Goal: Information Seeking & Learning: Compare options

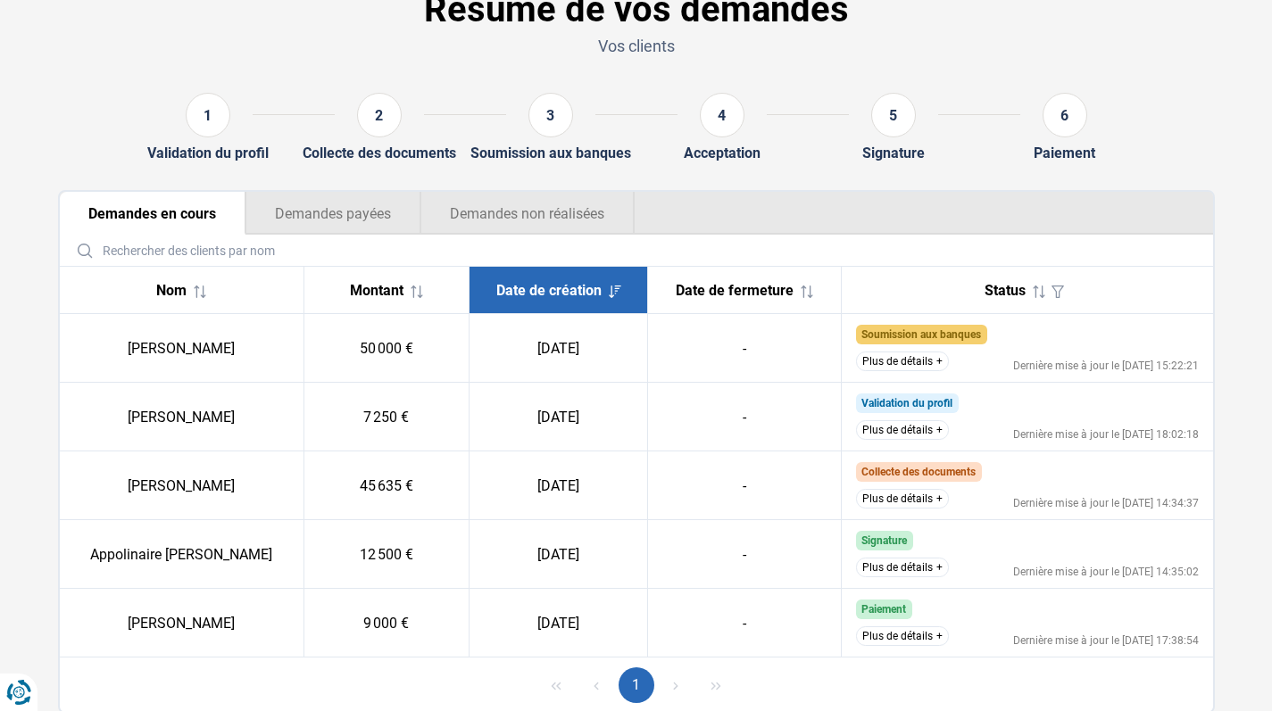
scroll to position [129, 0]
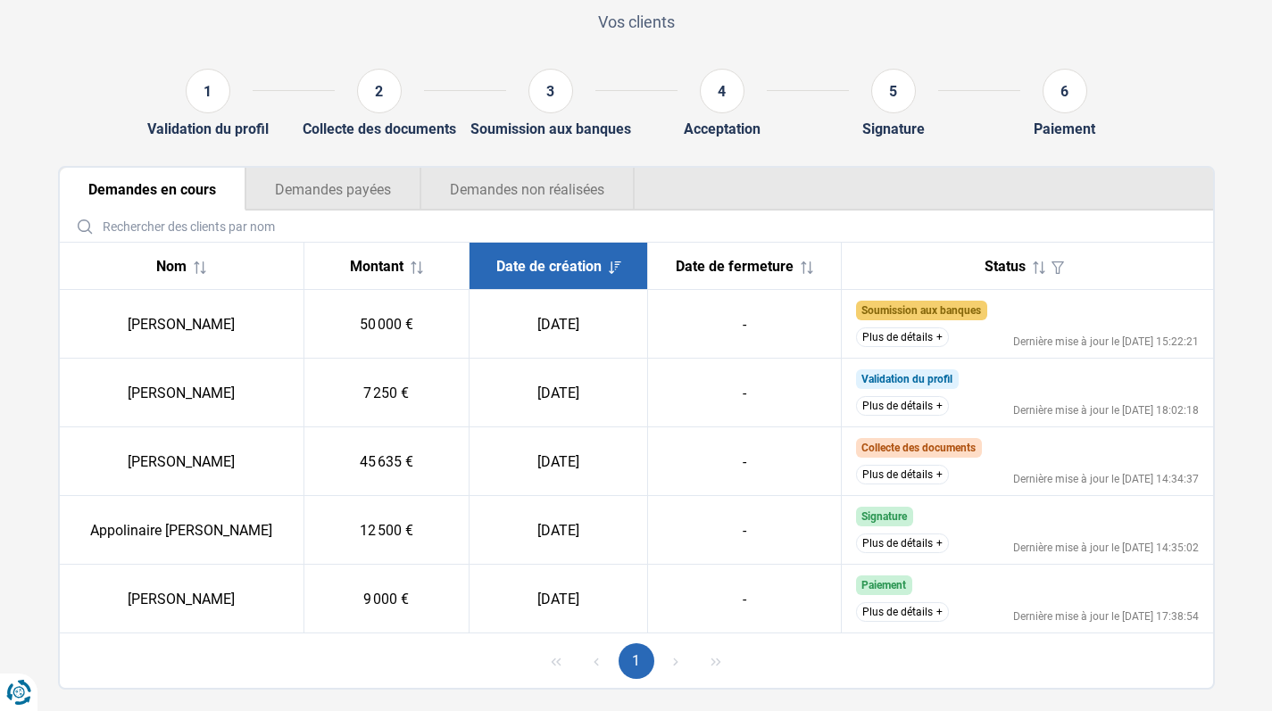
click at [933, 342] on button "Plus de détails" at bounding box center [902, 338] width 93 height 20
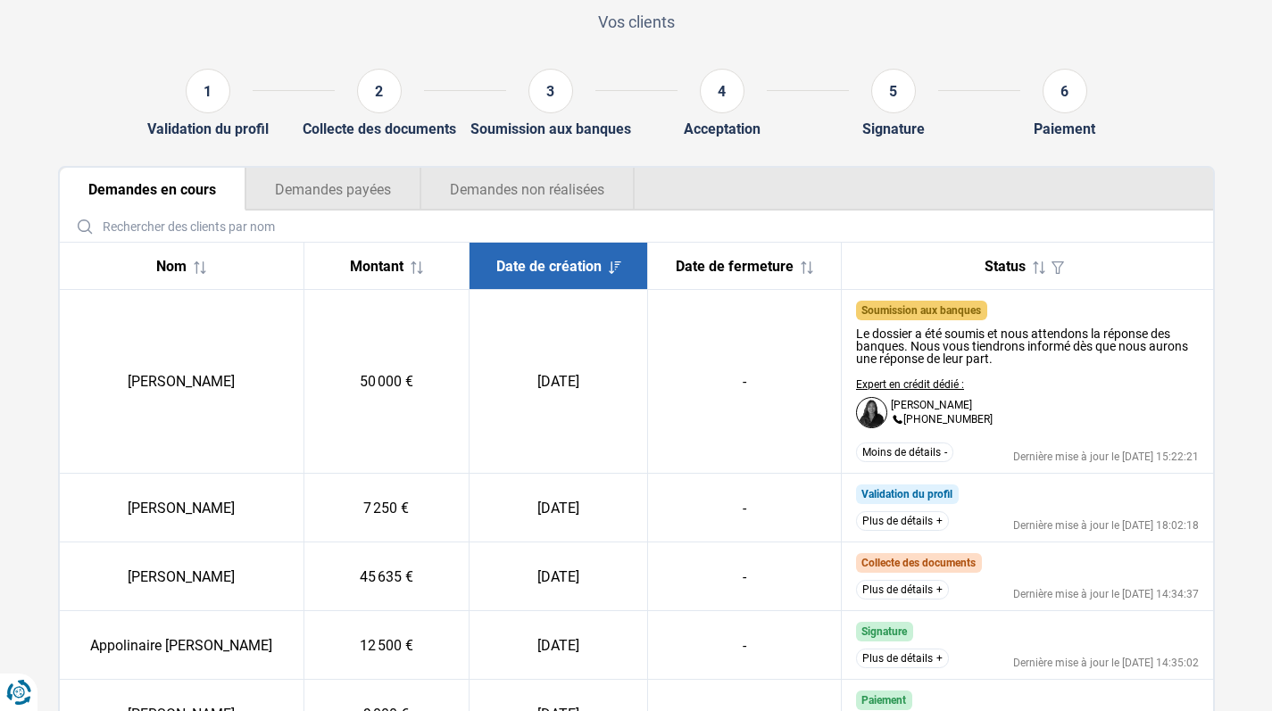
click at [940, 454] on button "Moins de détails" at bounding box center [904, 453] width 97 height 20
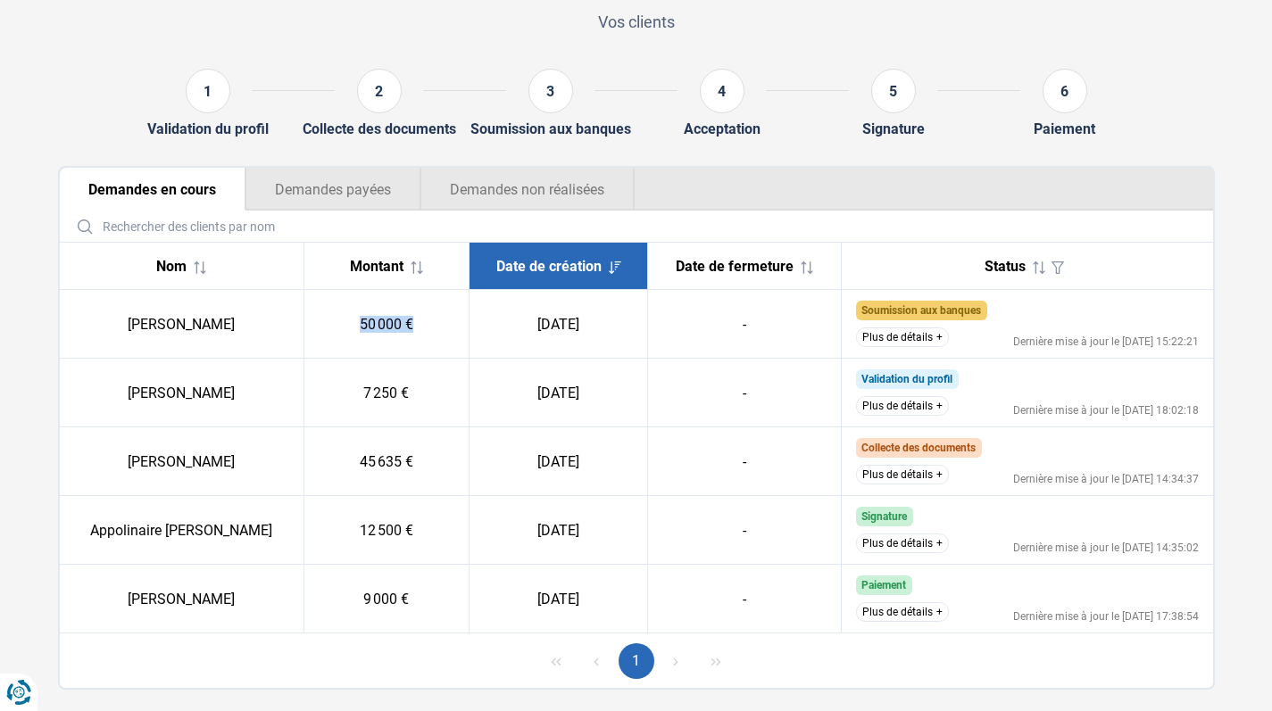
drag, startPoint x: 369, startPoint y: 329, endPoint x: 428, endPoint y: 329, distance: 58.9
click at [428, 329] on td "50 000 €" at bounding box center [386, 324] width 165 height 69
drag, startPoint x: 366, startPoint y: 458, endPoint x: 448, endPoint y: 467, distance: 82.6
click at [448, 467] on td "45 635 €" at bounding box center [386, 462] width 165 height 69
click at [454, 467] on td "45 635 €" at bounding box center [386, 462] width 165 height 69
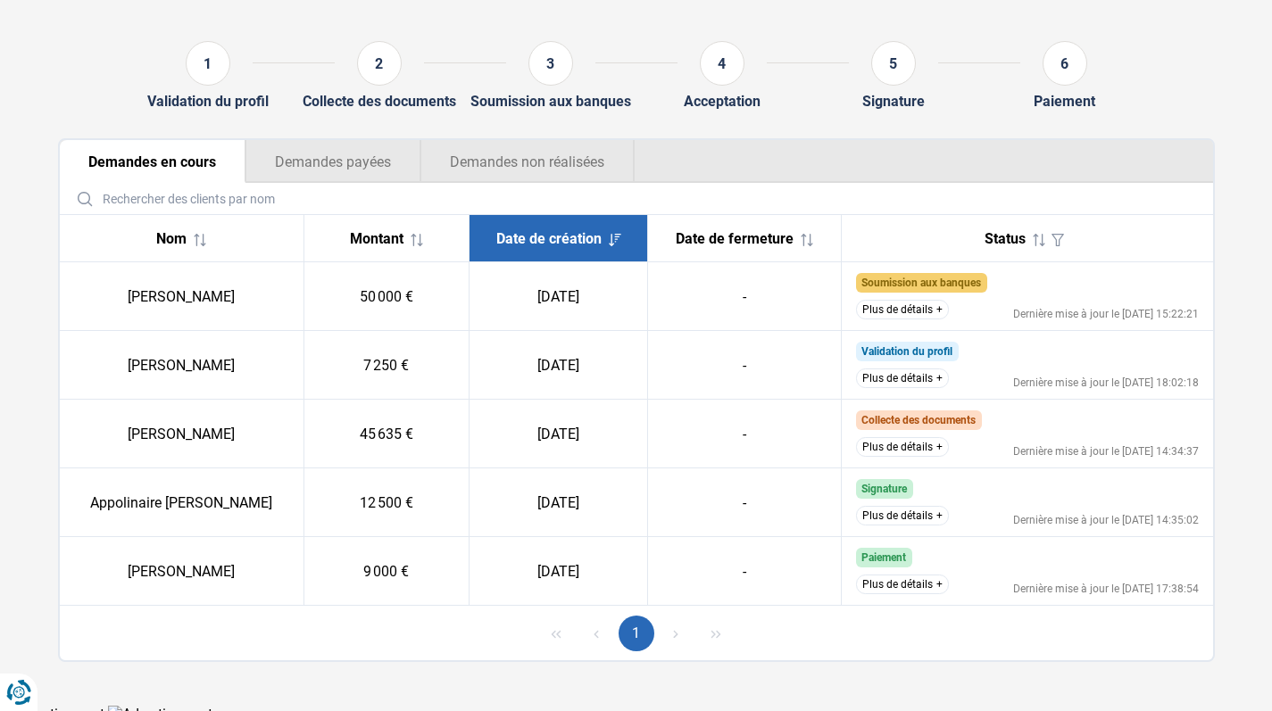
scroll to position [159, 0]
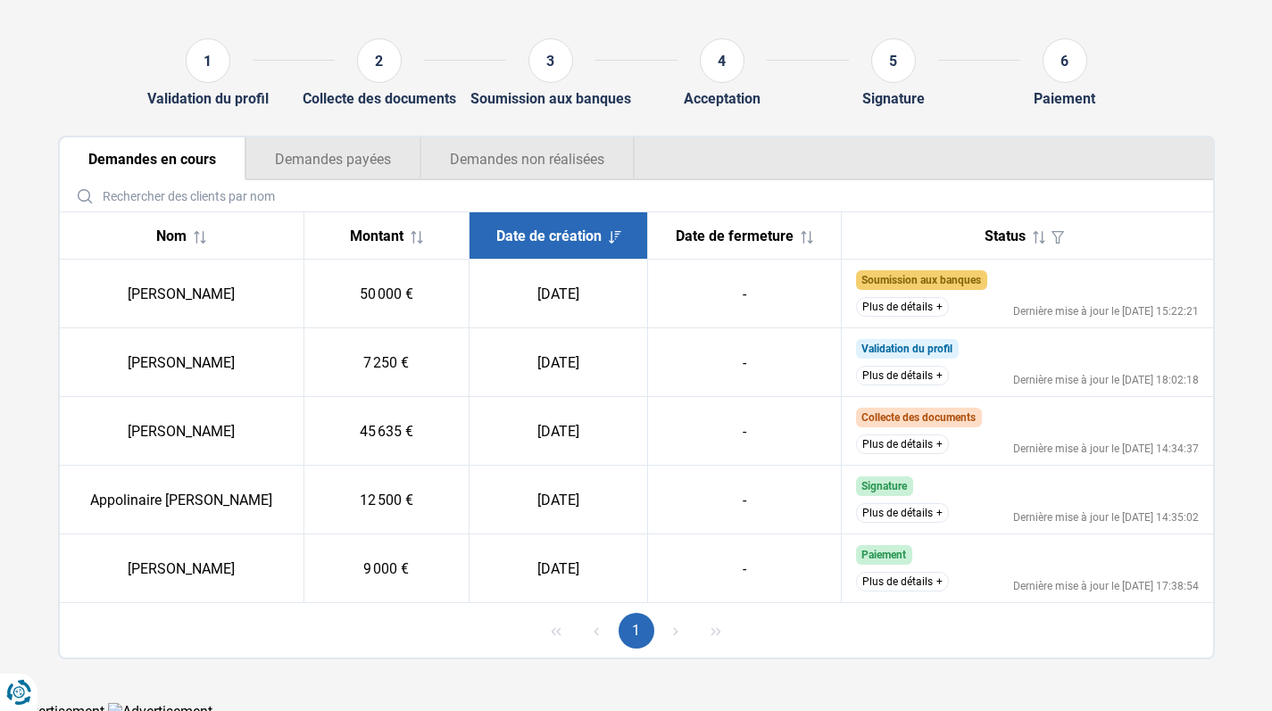
click at [451, 149] on button "Demandes non réalisées" at bounding box center [527, 158] width 214 height 43
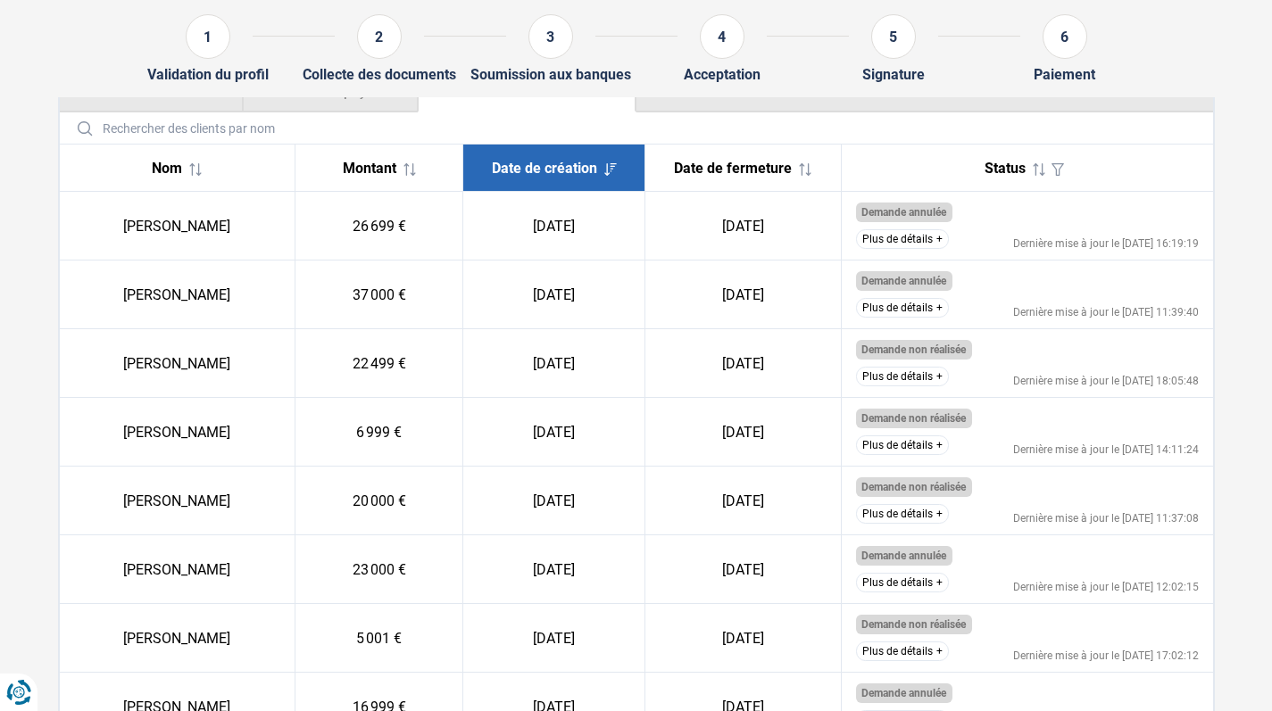
scroll to position [235, 0]
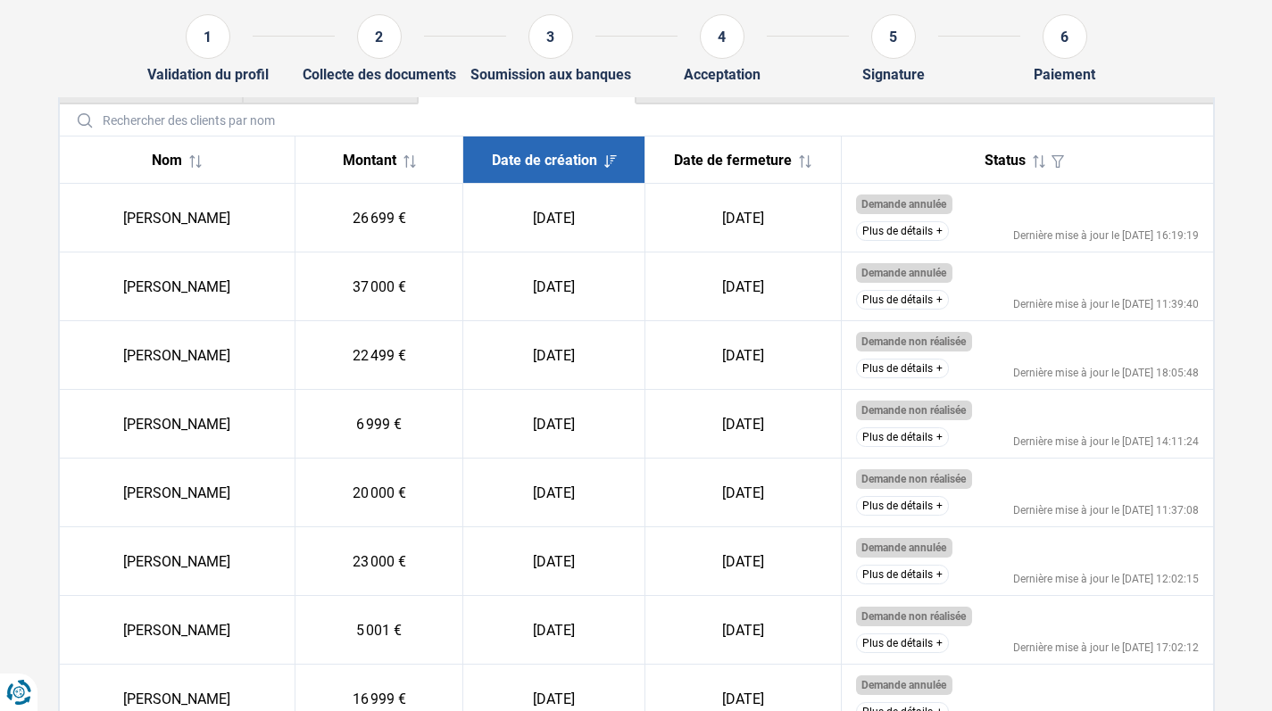
click at [411, 167] on icon at bounding box center [410, 161] width 12 height 12
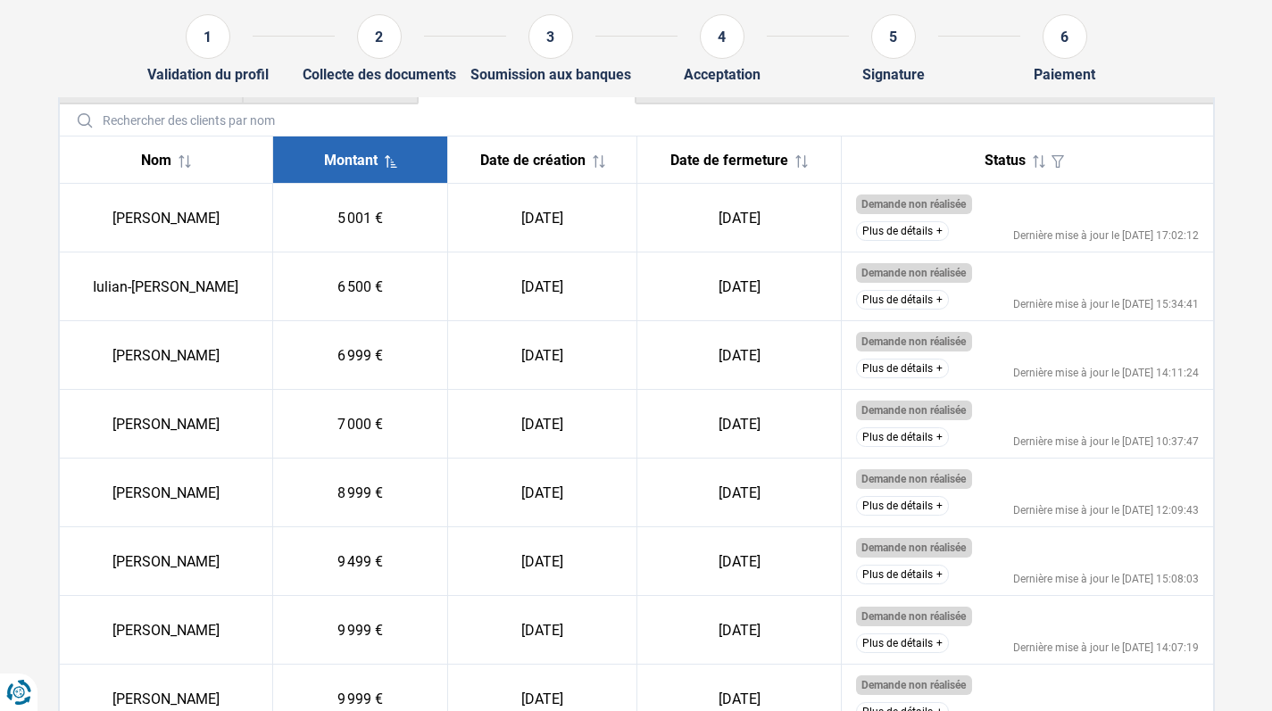
click at [411, 167] on div "Montant" at bounding box center [360, 160] width 146 height 17
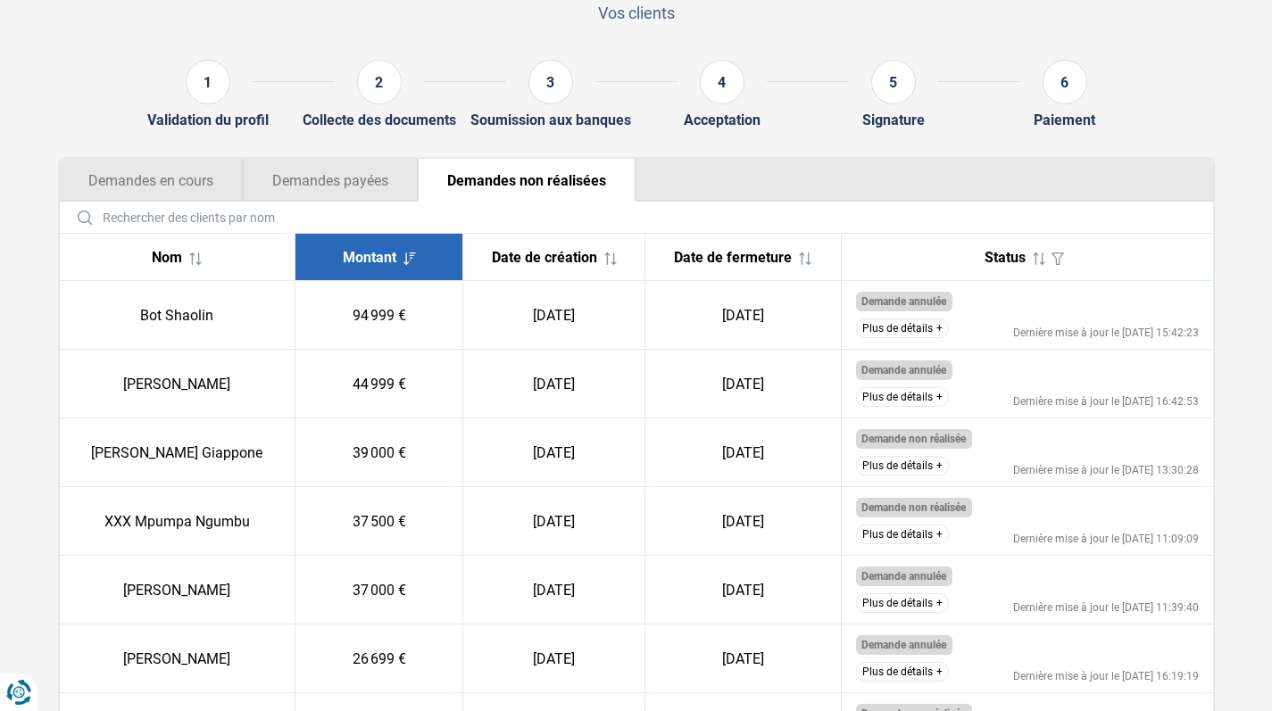
scroll to position [98, 0]
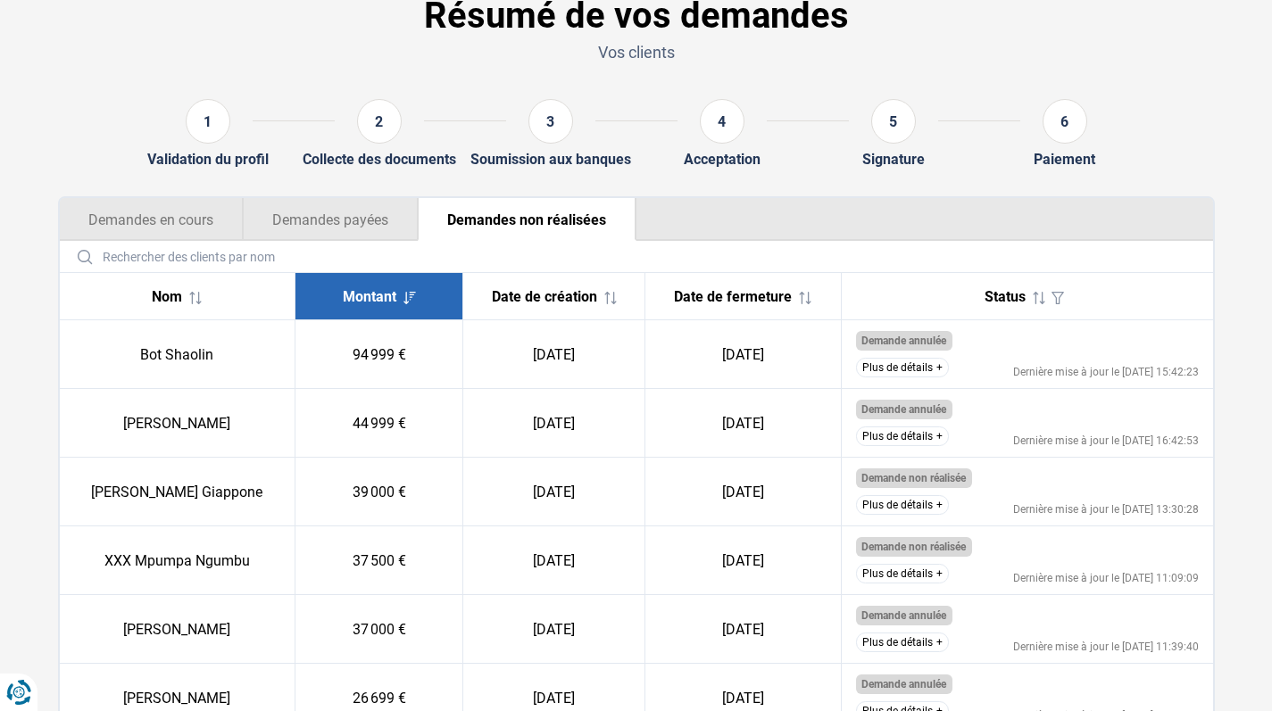
click at [215, 202] on button "Demandes en cours" at bounding box center [151, 219] width 183 height 43
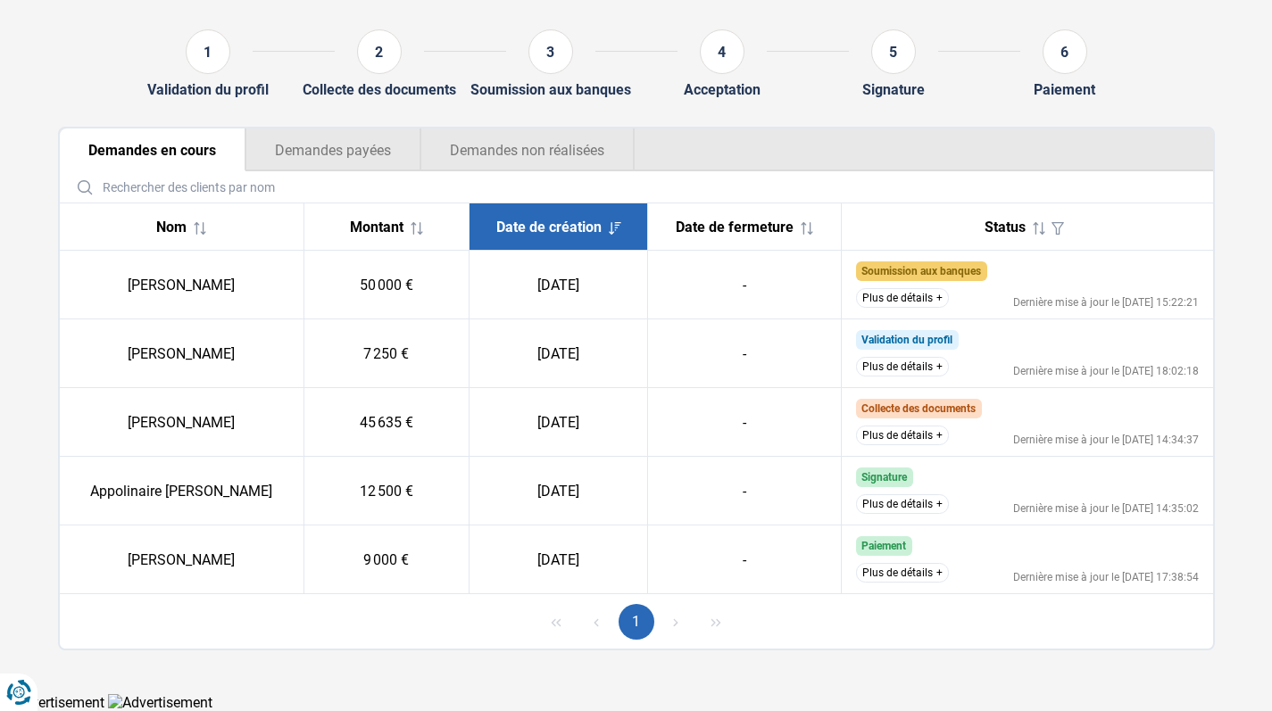
scroll to position [167, 0]
drag, startPoint x: 359, startPoint y: 282, endPoint x: 442, endPoint y: 282, distance: 83.0
click at [442, 282] on td "50 000 €" at bounding box center [386, 286] width 165 height 69
drag, startPoint x: 366, startPoint y: 419, endPoint x: 472, endPoint y: 456, distance: 112.7
click at [469, 456] on td "45 635 €" at bounding box center [386, 423] width 165 height 69
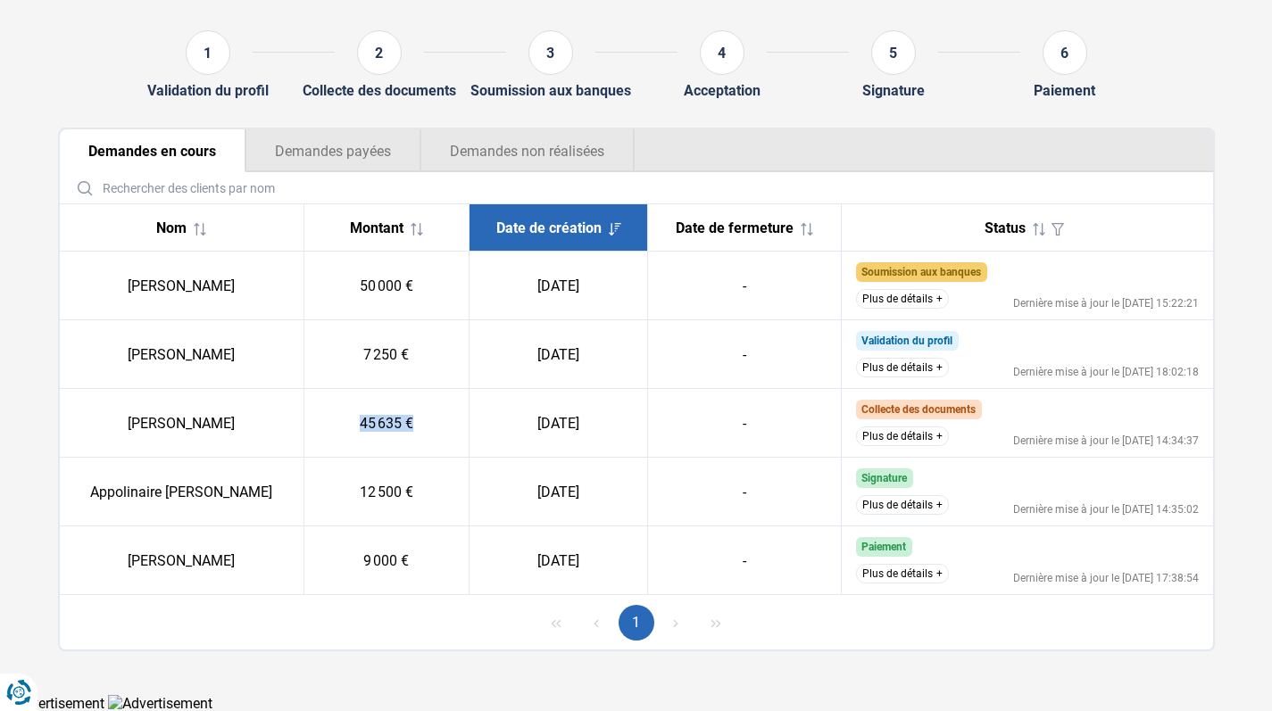
click at [429, 420] on td "45 635 €" at bounding box center [386, 423] width 165 height 69
drag, startPoint x: 429, startPoint y: 420, endPoint x: 353, endPoint y: 416, distance: 76.9
click at [353, 416] on td "45 635 €" at bounding box center [386, 423] width 165 height 69
drag, startPoint x: 428, startPoint y: 289, endPoint x: 354, endPoint y: 289, distance: 73.2
click at [354, 289] on td "50 000 €" at bounding box center [386, 286] width 165 height 69
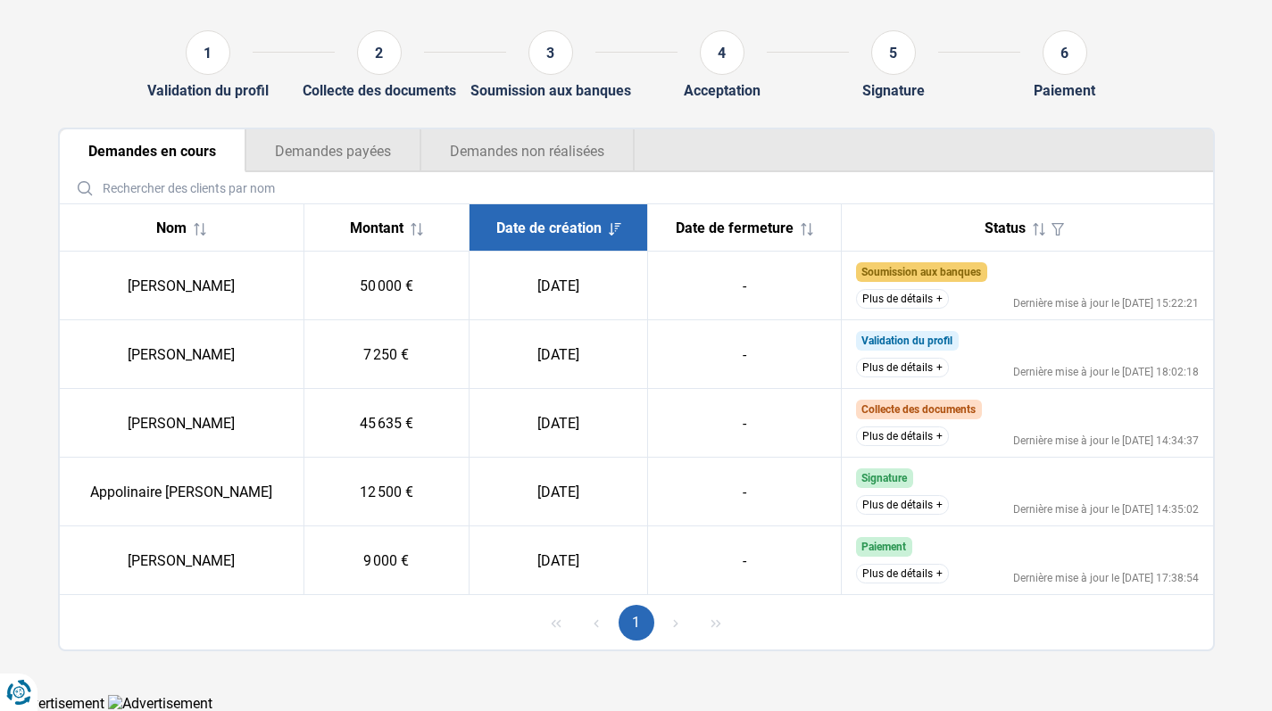
click at [478, 387] on td "[DATE]" at bounding box center [559, 354] width 179 height 69
drag, startPoint x: 365, startPoint y: 287, endPoint x: 453, endPoint y: 293, distance: 87.7
click at [453, 293] on td "50 000 €" at bounding box center [386, 286] width 165 height 69
